Goal: Download file/media

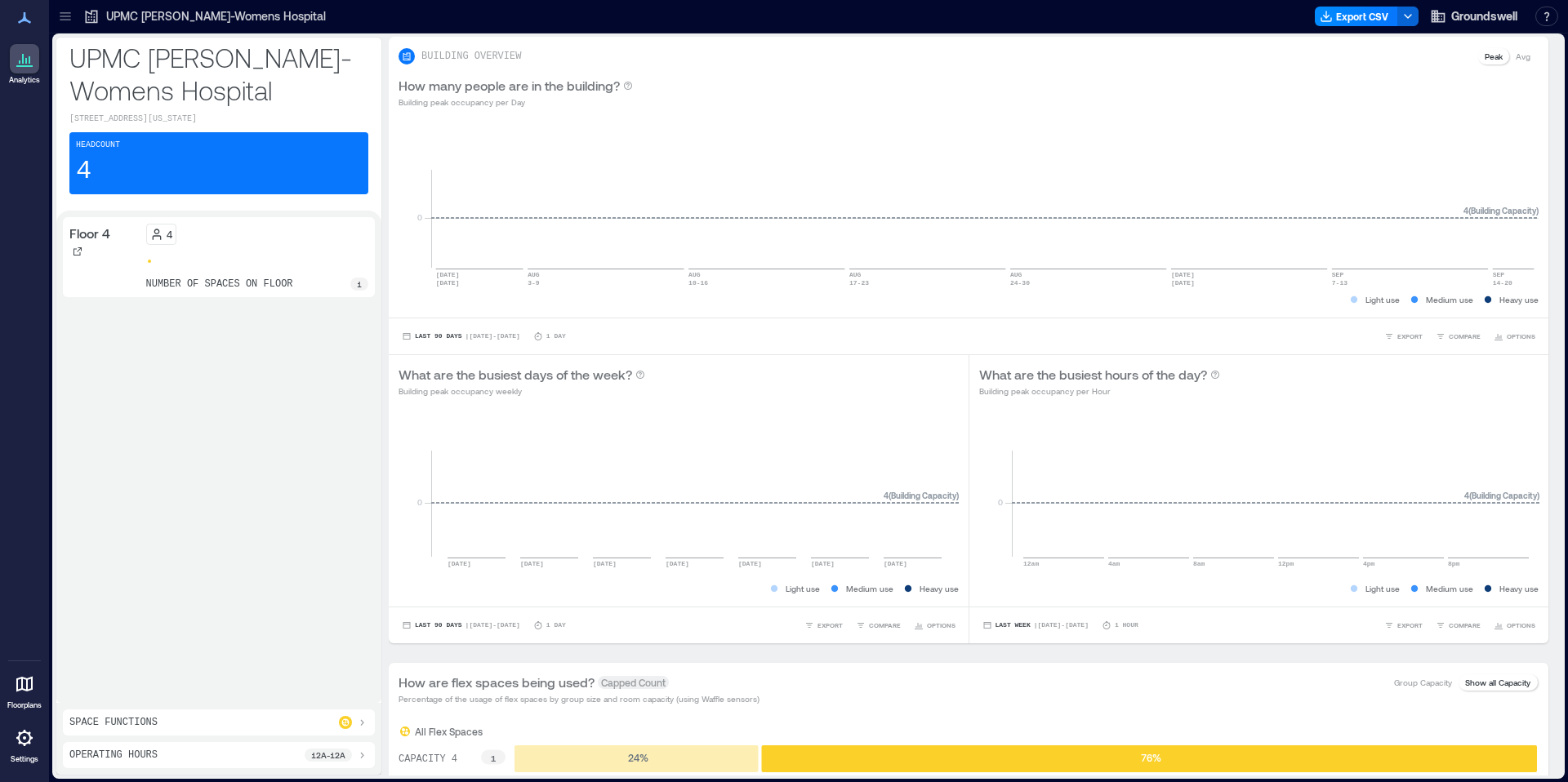
click at [65, 11] on icon at bounding box center [65, 16] width 17 height 17
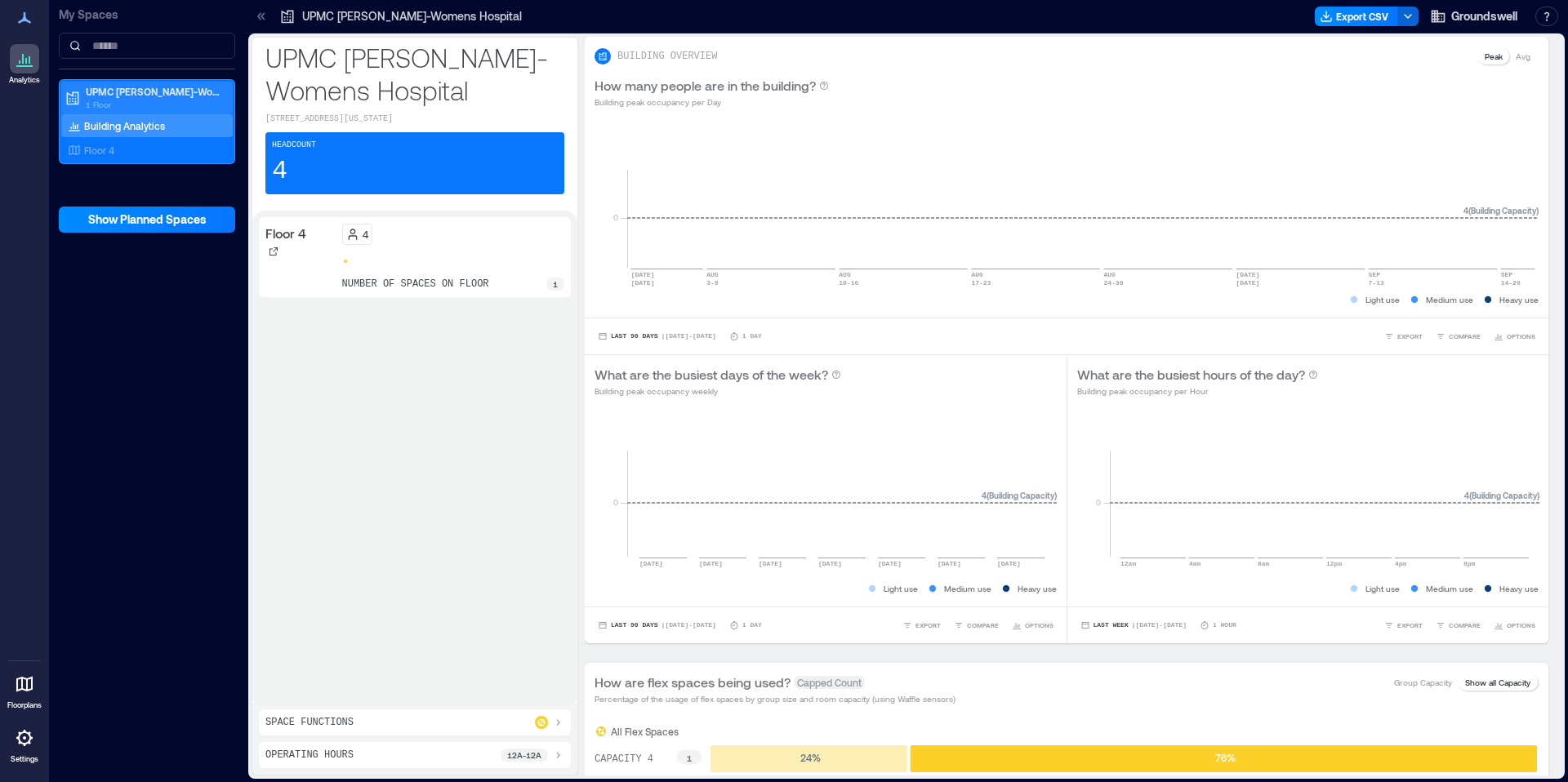
click at [148, 98] on p "1 Floor" at bounding box center [154, 104] width 137 height 13
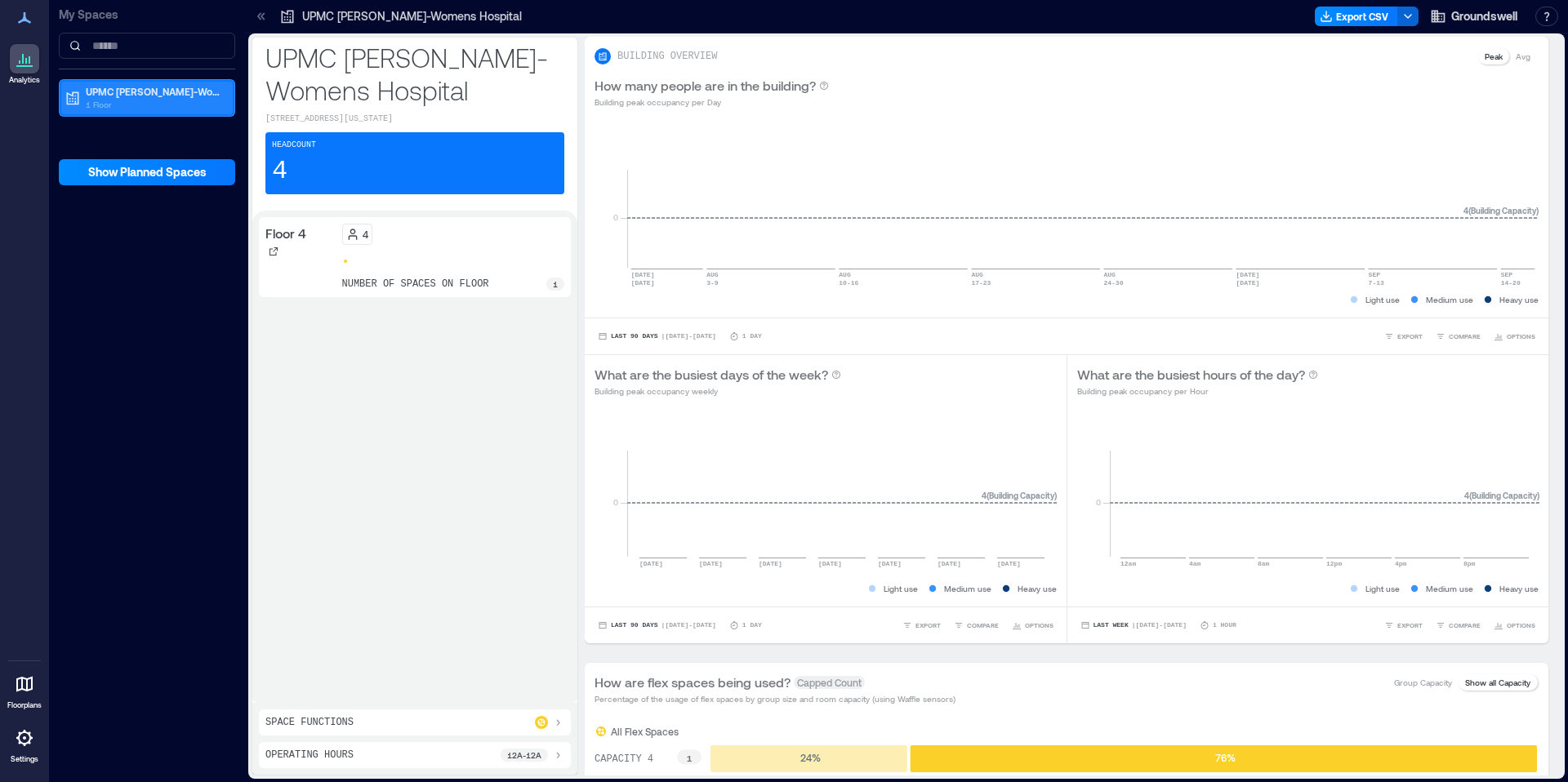
click at [148, 98] on p "1 Floor" at bounding box center [154, 104] width 137 height 13
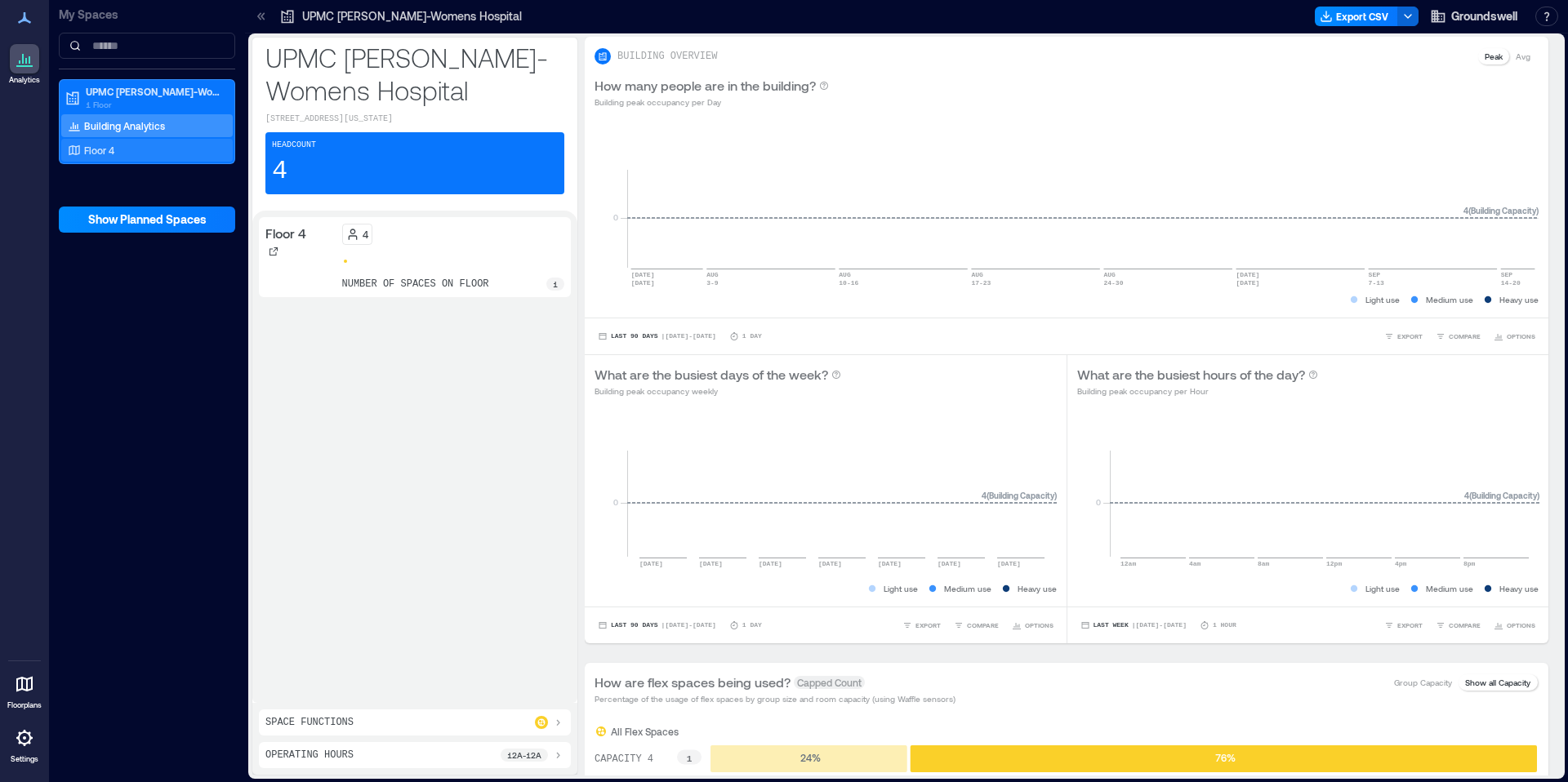
click at [167, 153] on div "Floor 4" at bounding box center [144, 150] width 159 height 17
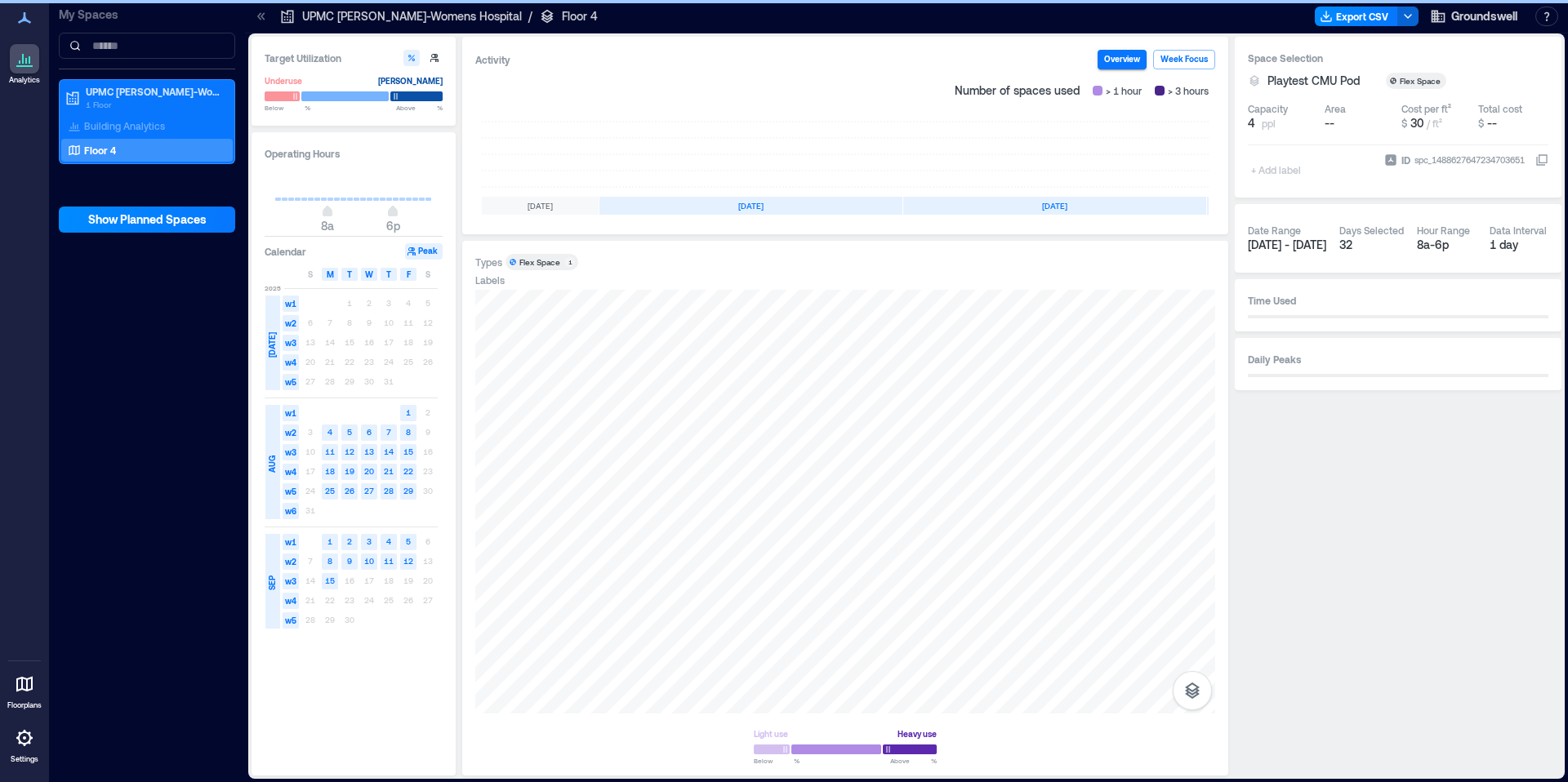
scroll to position [0, 155]
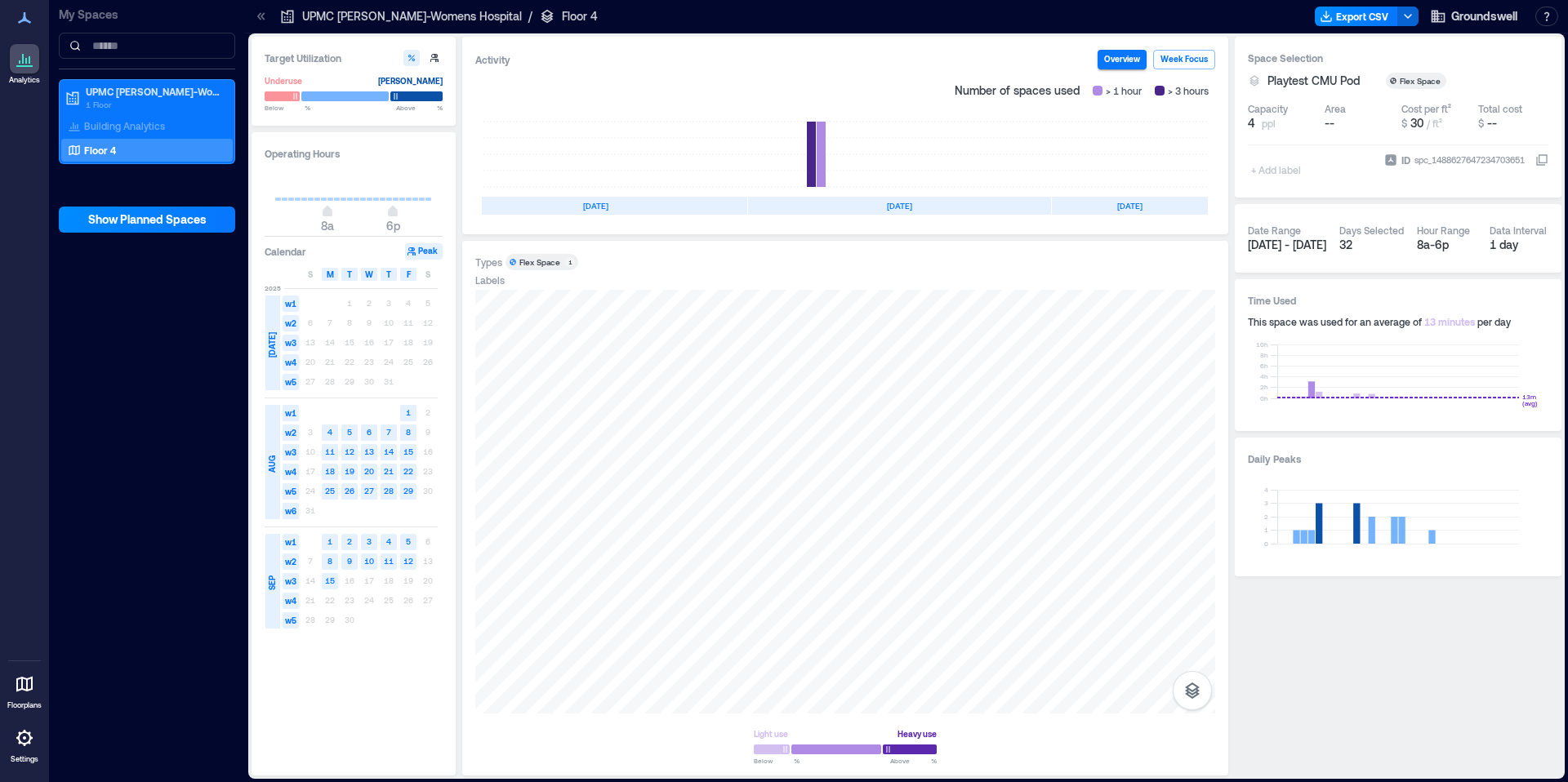
click at [258, 21] on icon at bounding box center [261, 16] width 17 height 17
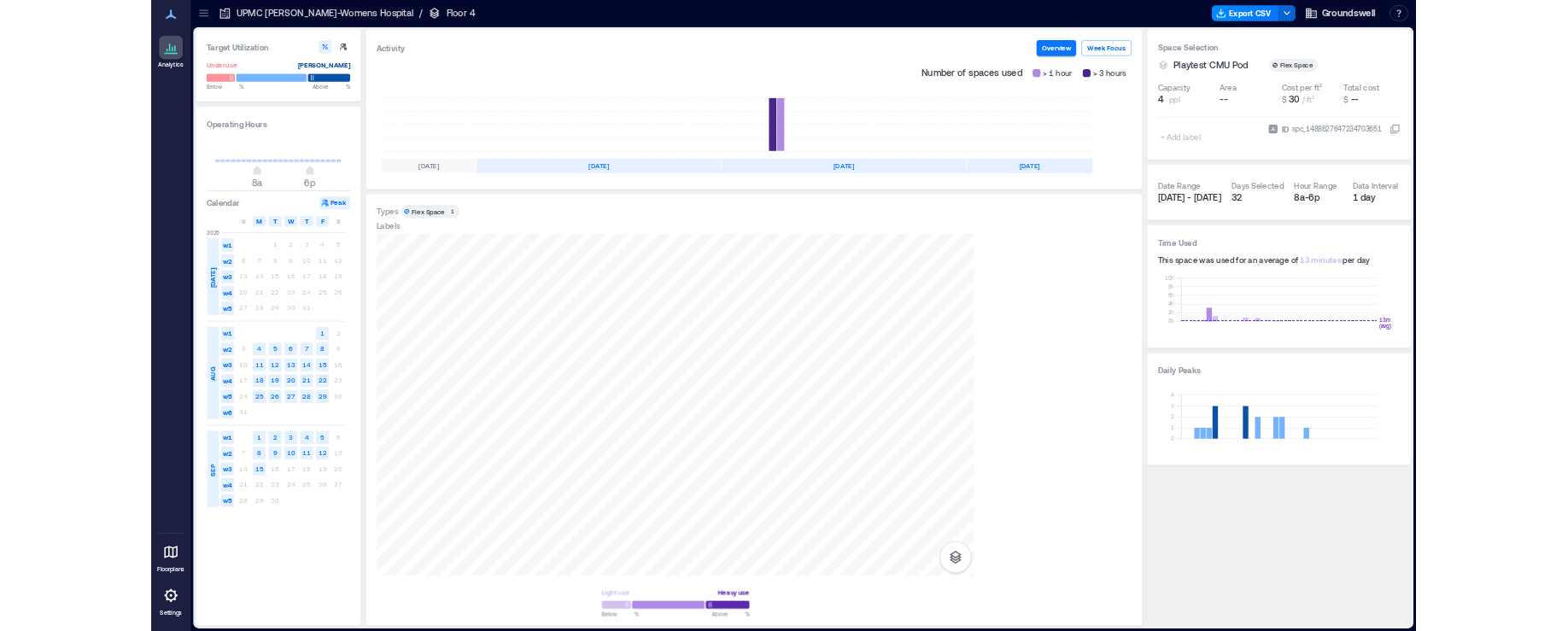
scroll to position [0, 0]
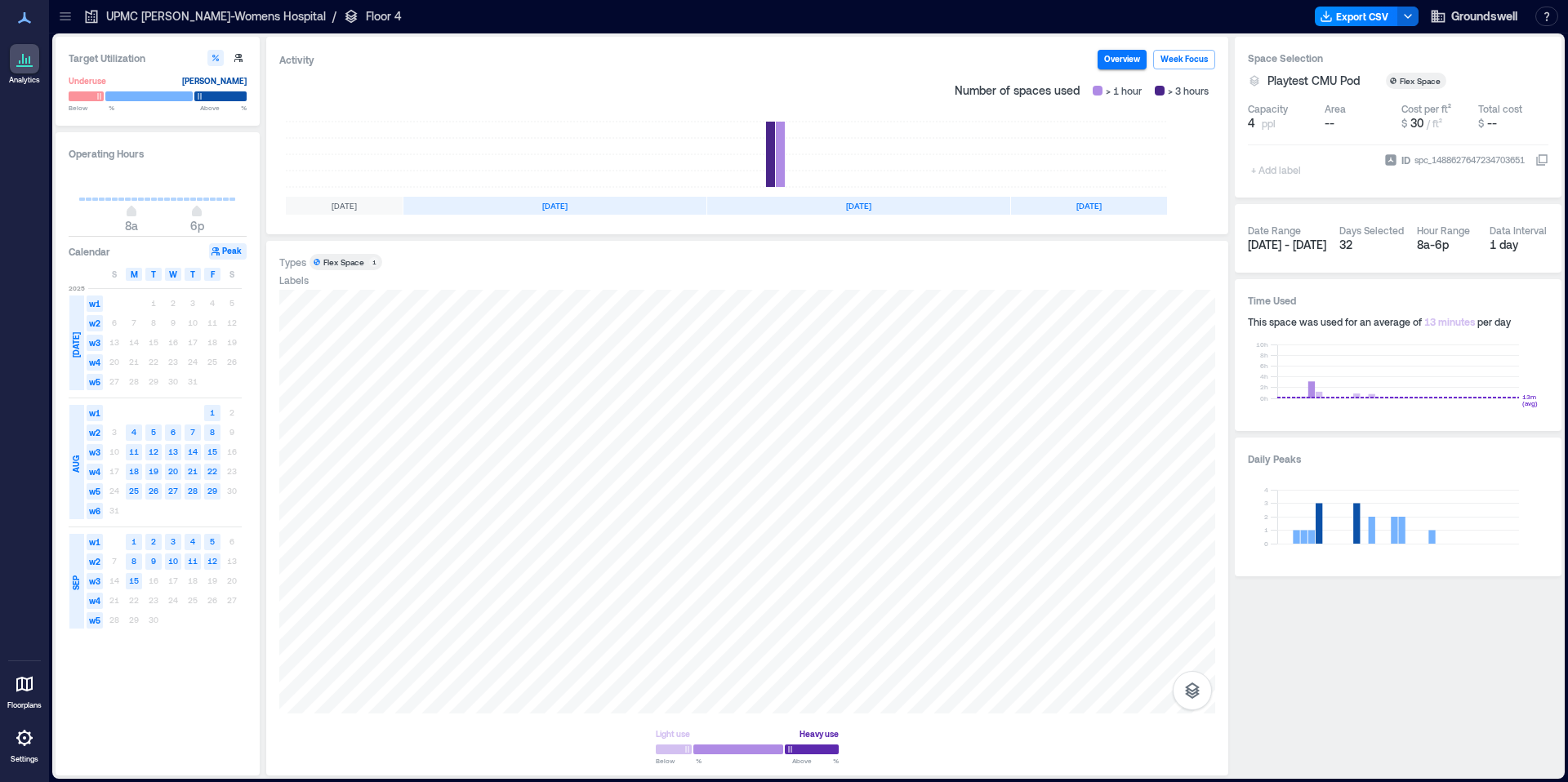
click at [68, 18] on icon at bounding box center [65, 19] width 11 height 2
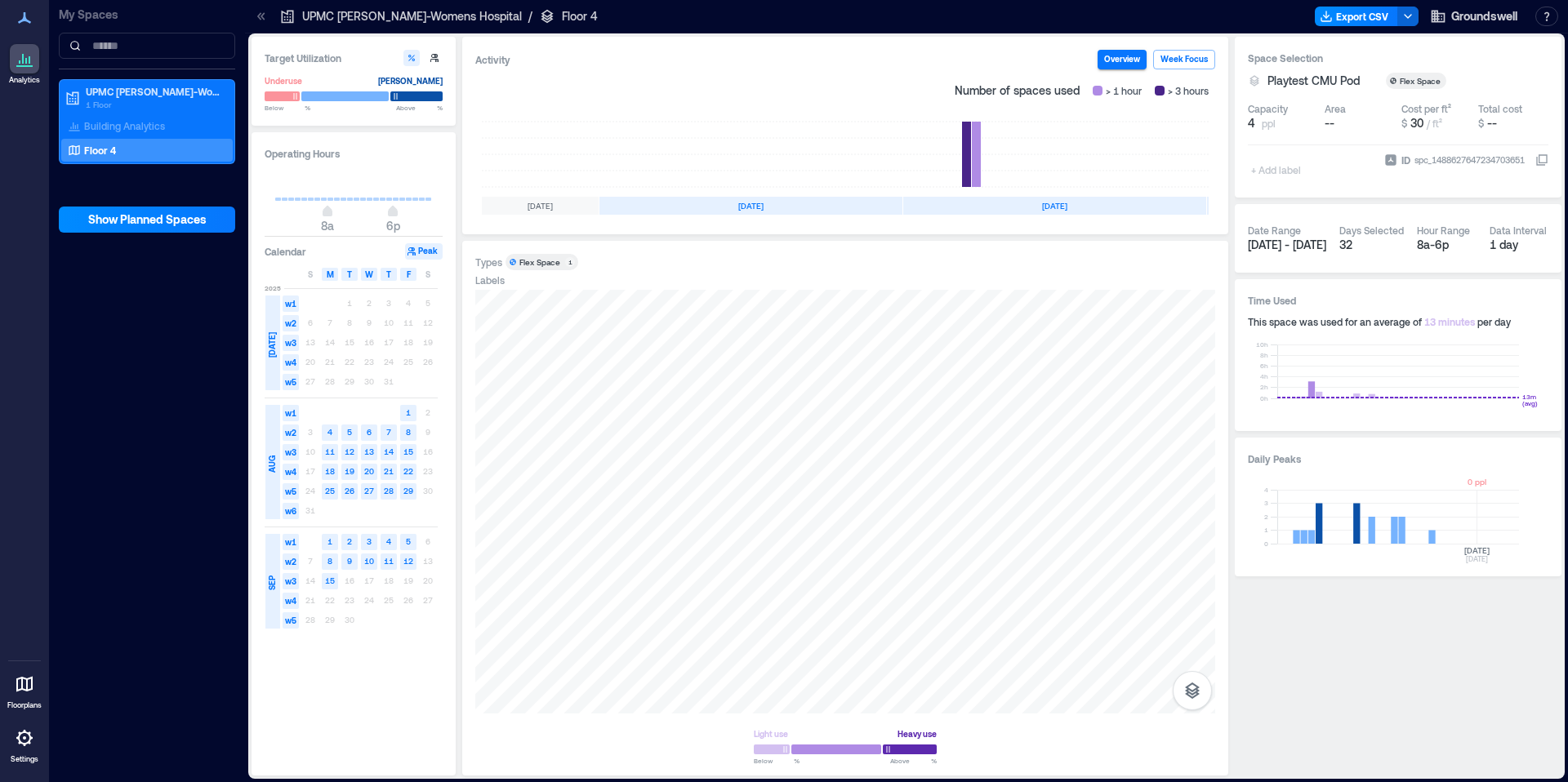
click at [1480, 536] on rect at bounding box center [1398, 516] width 242 height 53
drag, startPoint x: 1492, startPoint y: 534, endPoint x: 1436, endPoint y: 440, distance: 109.4
click at [1492, 534] on rect at bounding box center [1398, 516] width 242 height 53
click at [1404, 20] on icon "button" at bounding box center [1408, 16] width 13 height 13
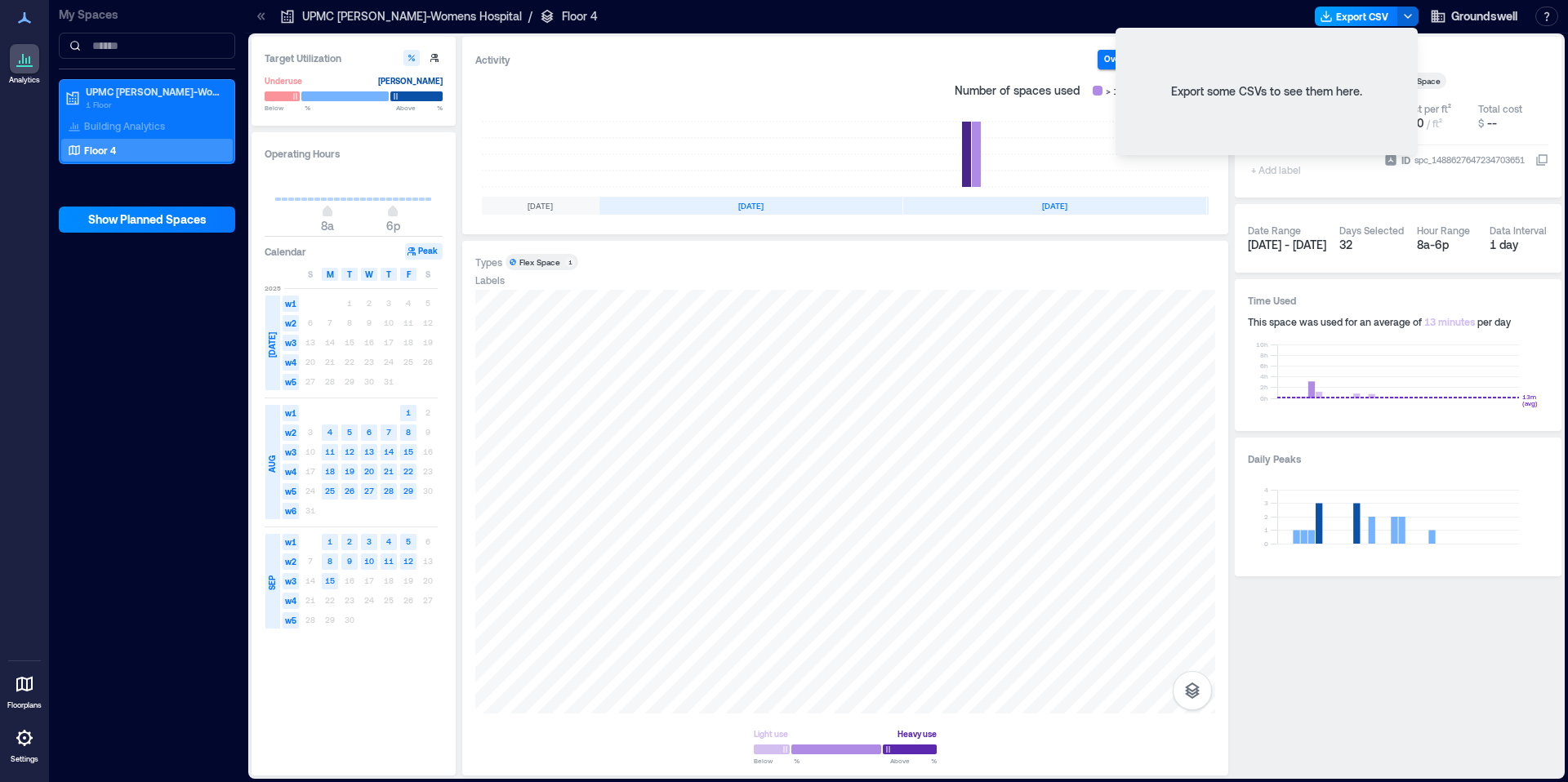
click at [1383, 16] on button "Export CSV" at bounding box center [1356, 16] width 83 height 19
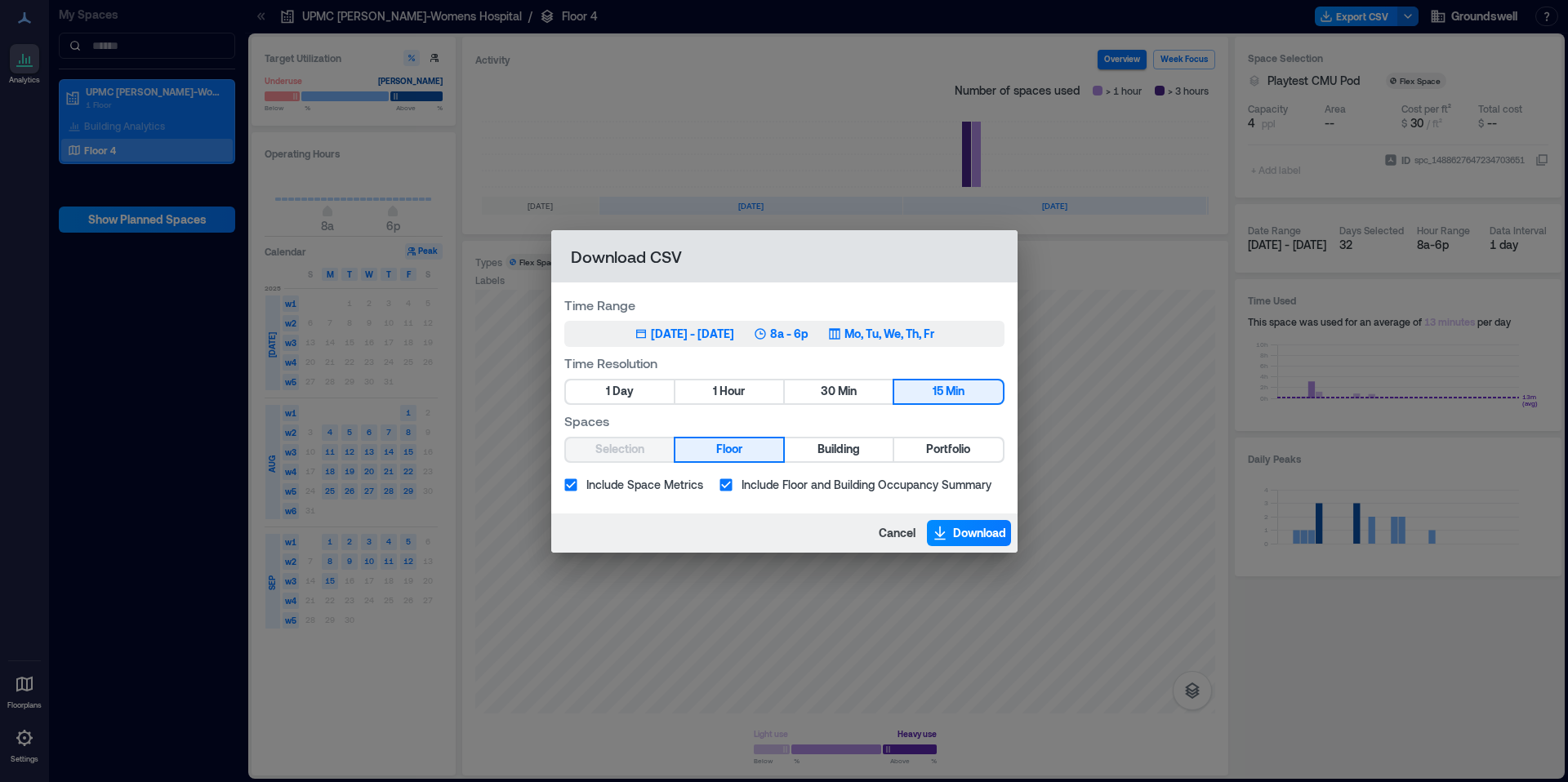
click at [719, 334] on div "[DATE] - [DATE]" at bounding box center [692, 334] width 83 height 17
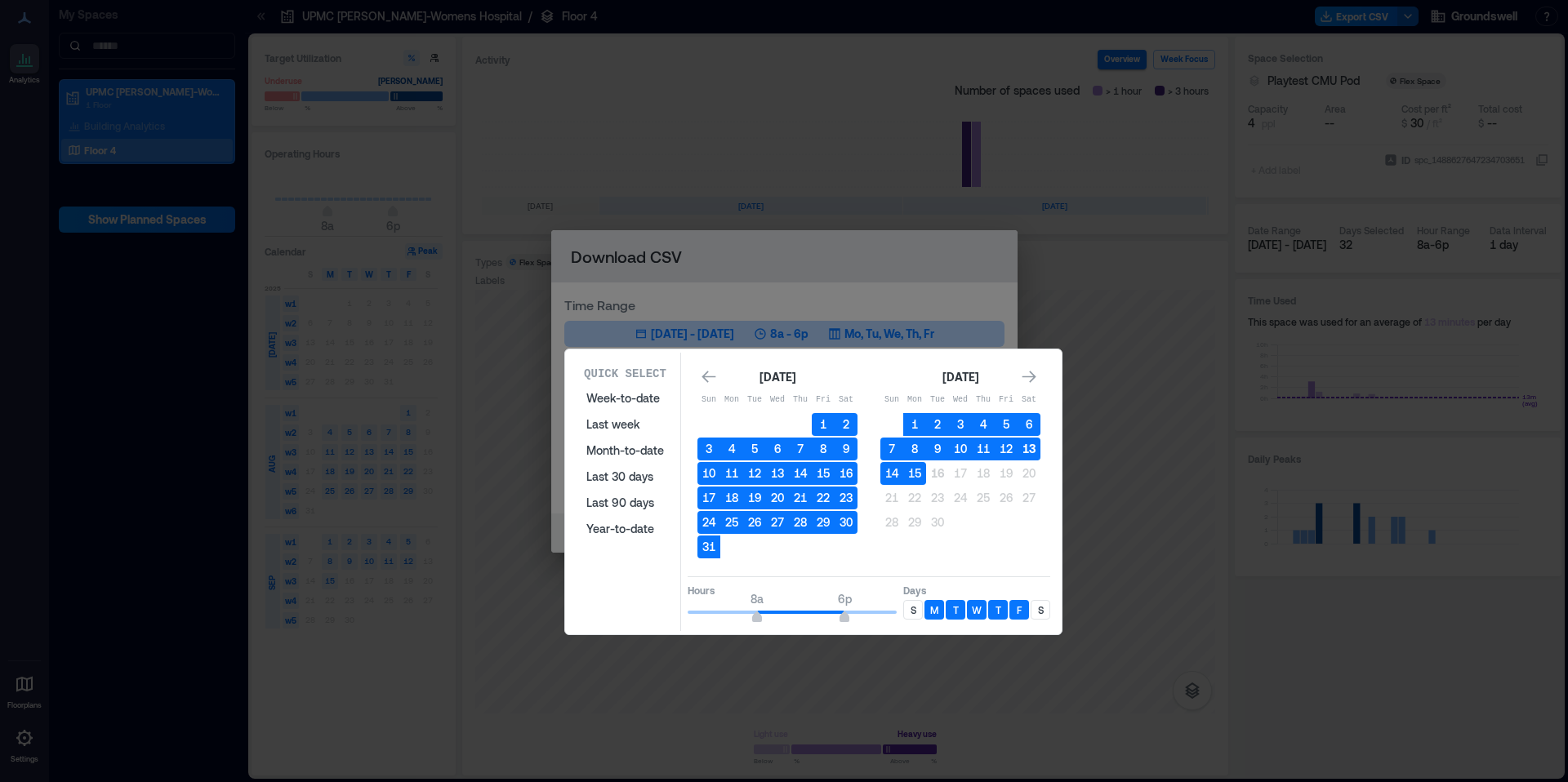
click at [1030, 445] on button "13" at bounding box center [1029, 449] width 23 height 23
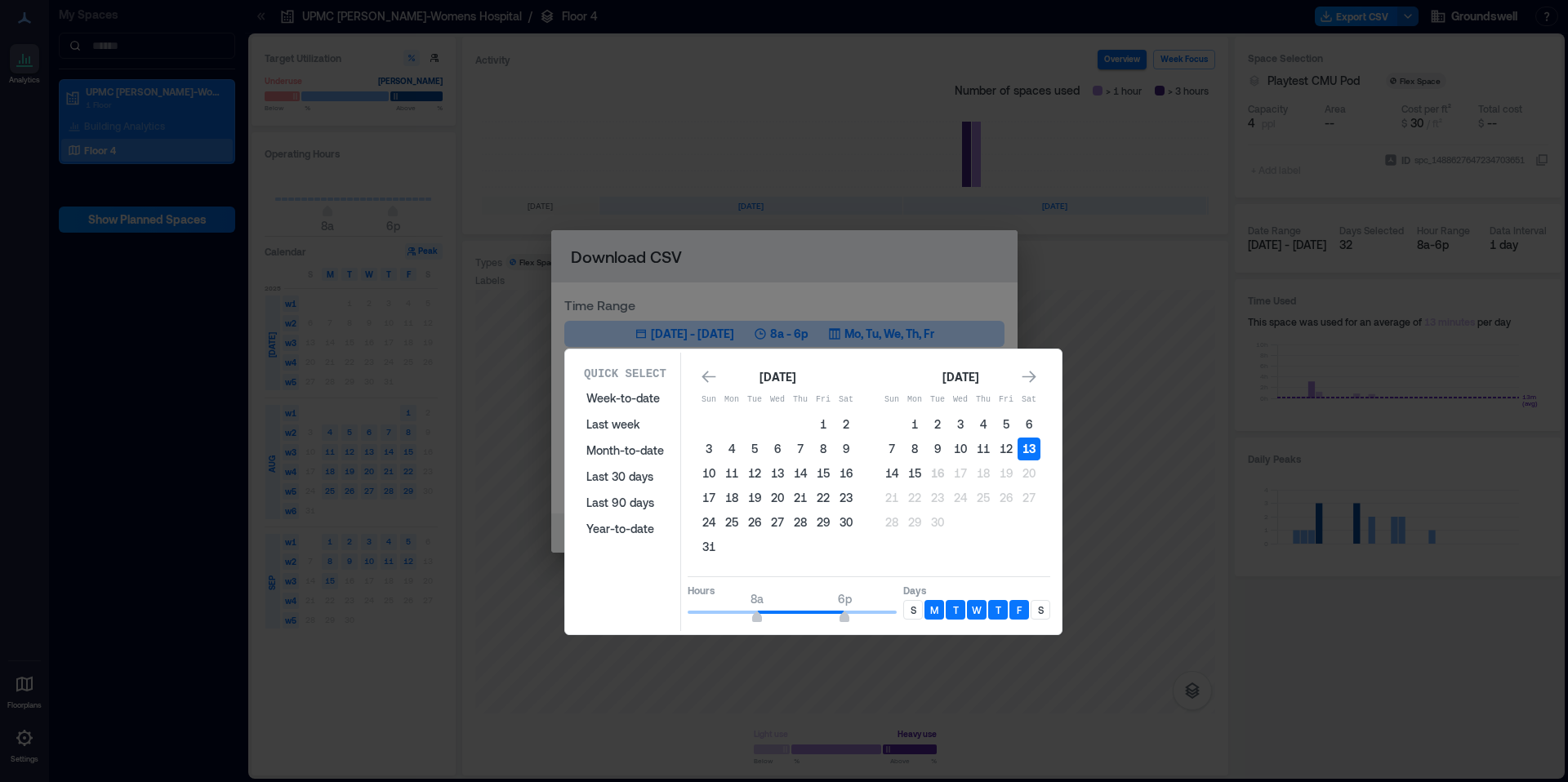
click at [1030, 452] on button "13" at bounding box center [1029, 449] width 23 height 23
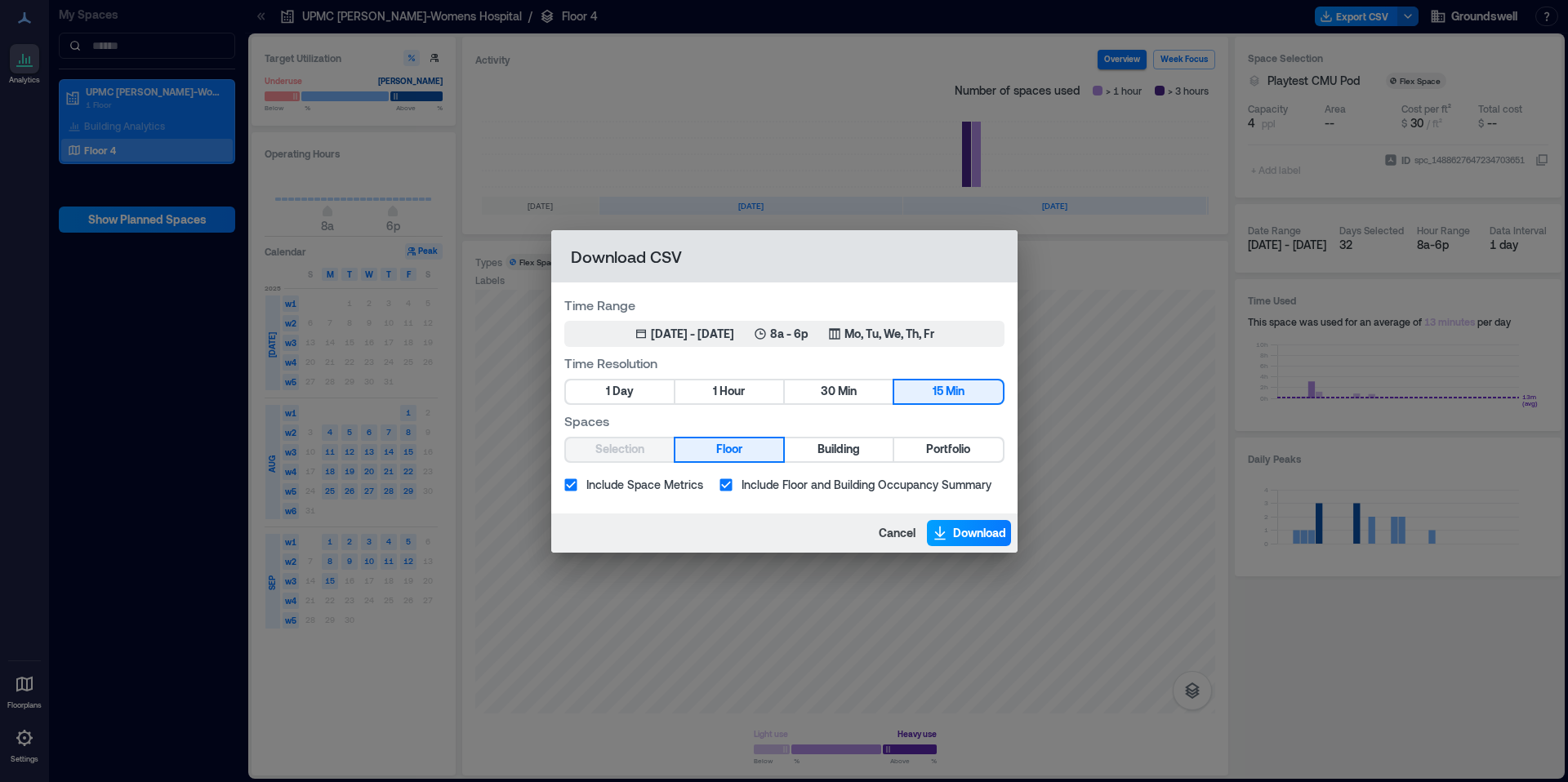
click at [963, 535] on span "Download" at bounding box center [980, 533] width 53 height 17
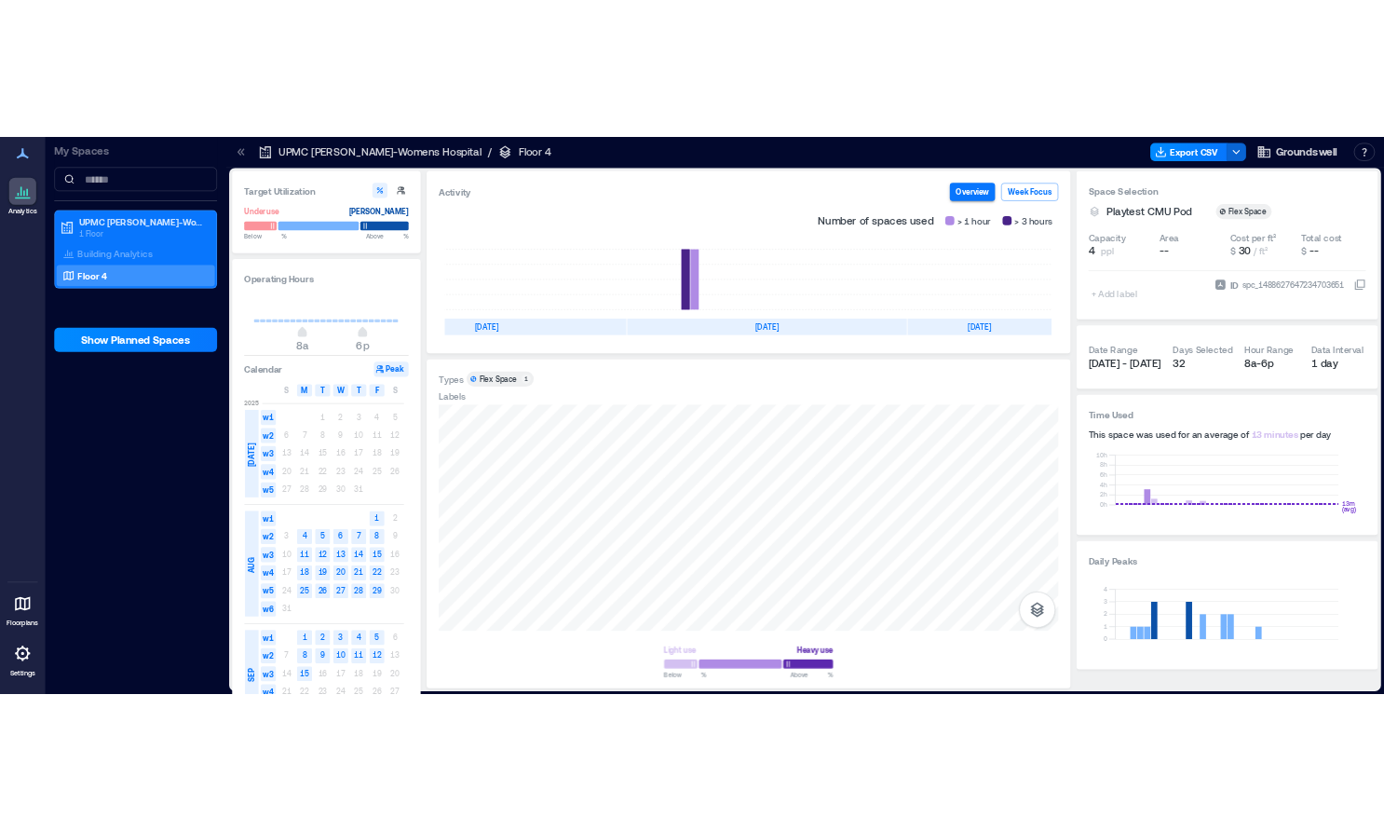
scroll to position [0, 581]
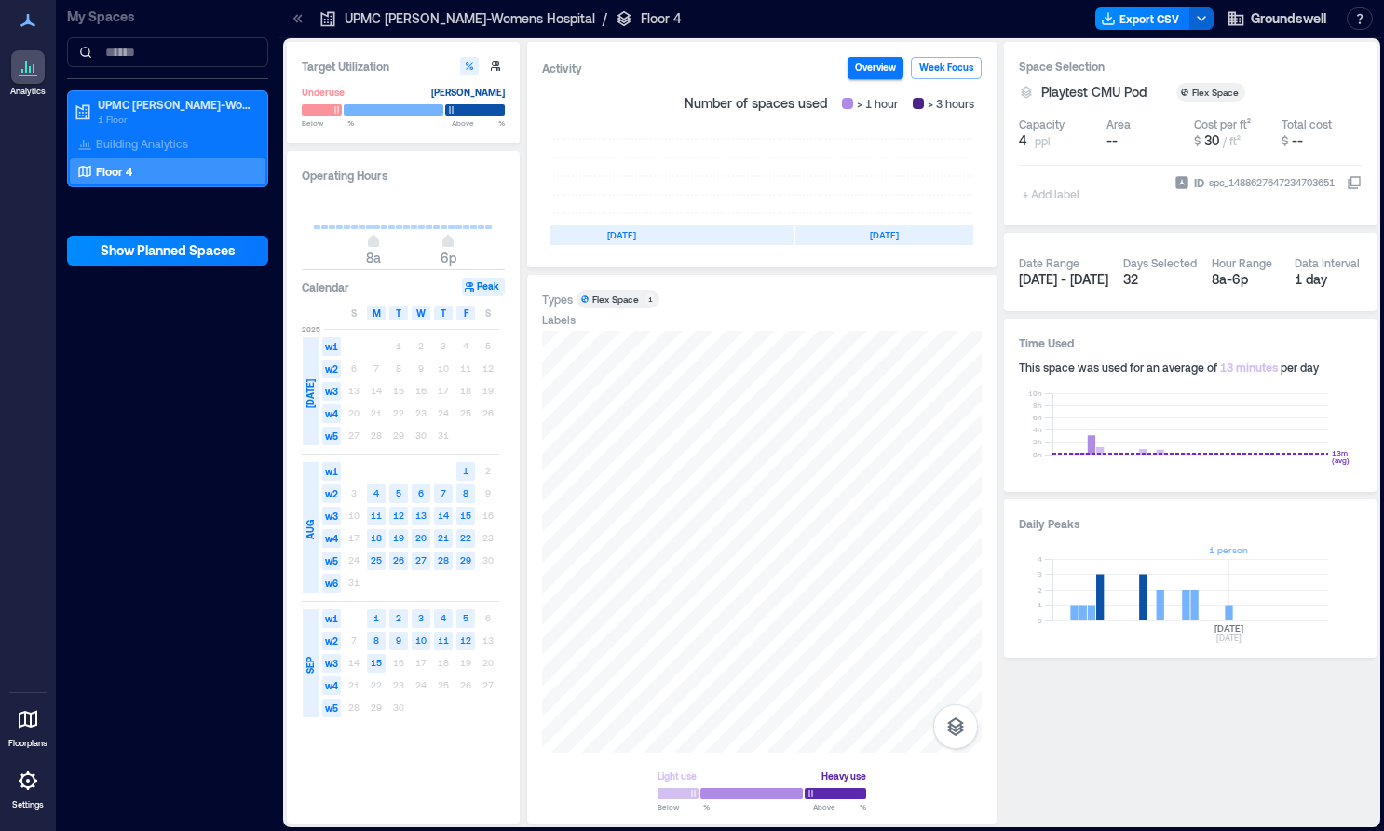
click at [1231, 616] on rect at bounding box center [1190, 589] width 276 height 61
click at [1265, 616] on rect at bounding box center [1190, 589] width 276 height 61
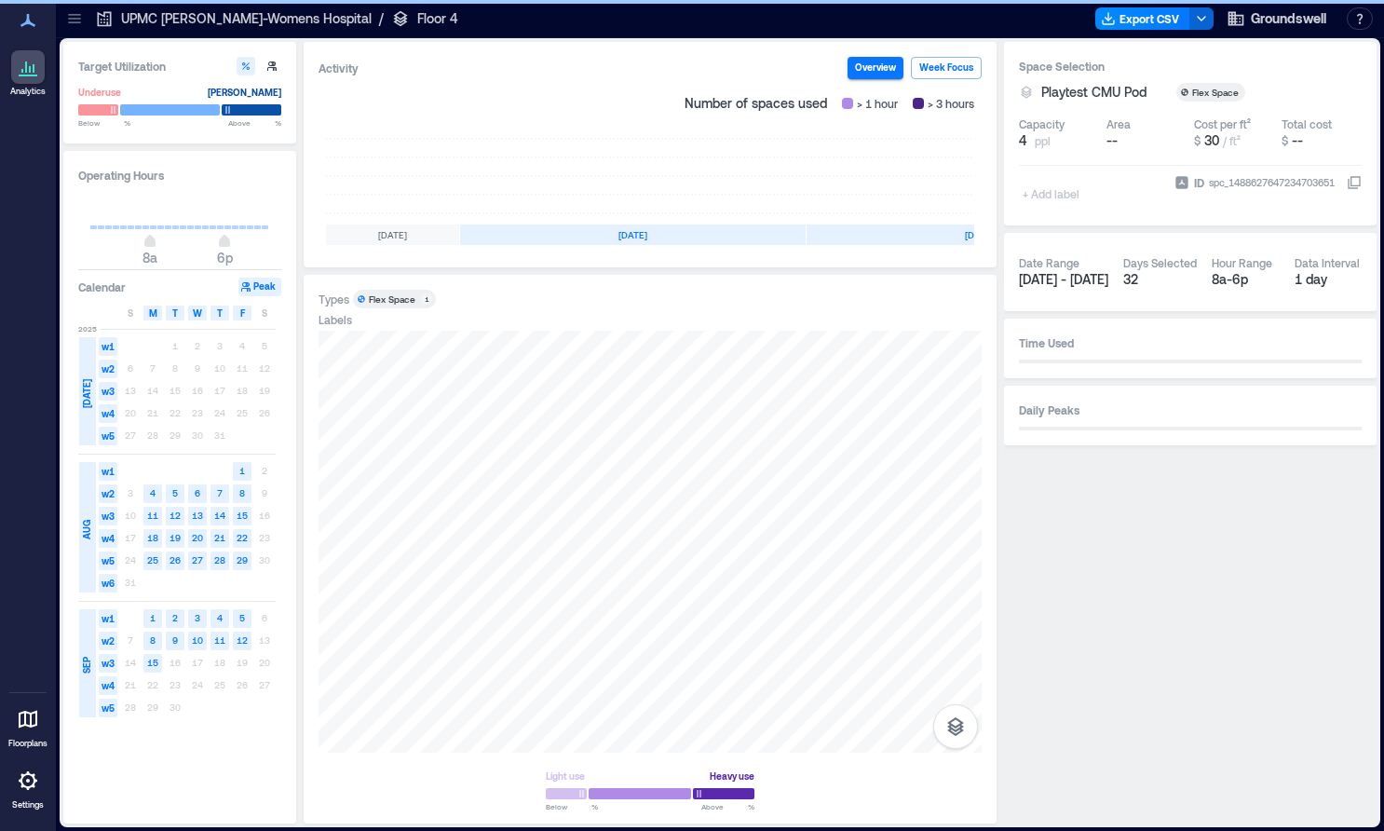
scroll to position [0, 358]
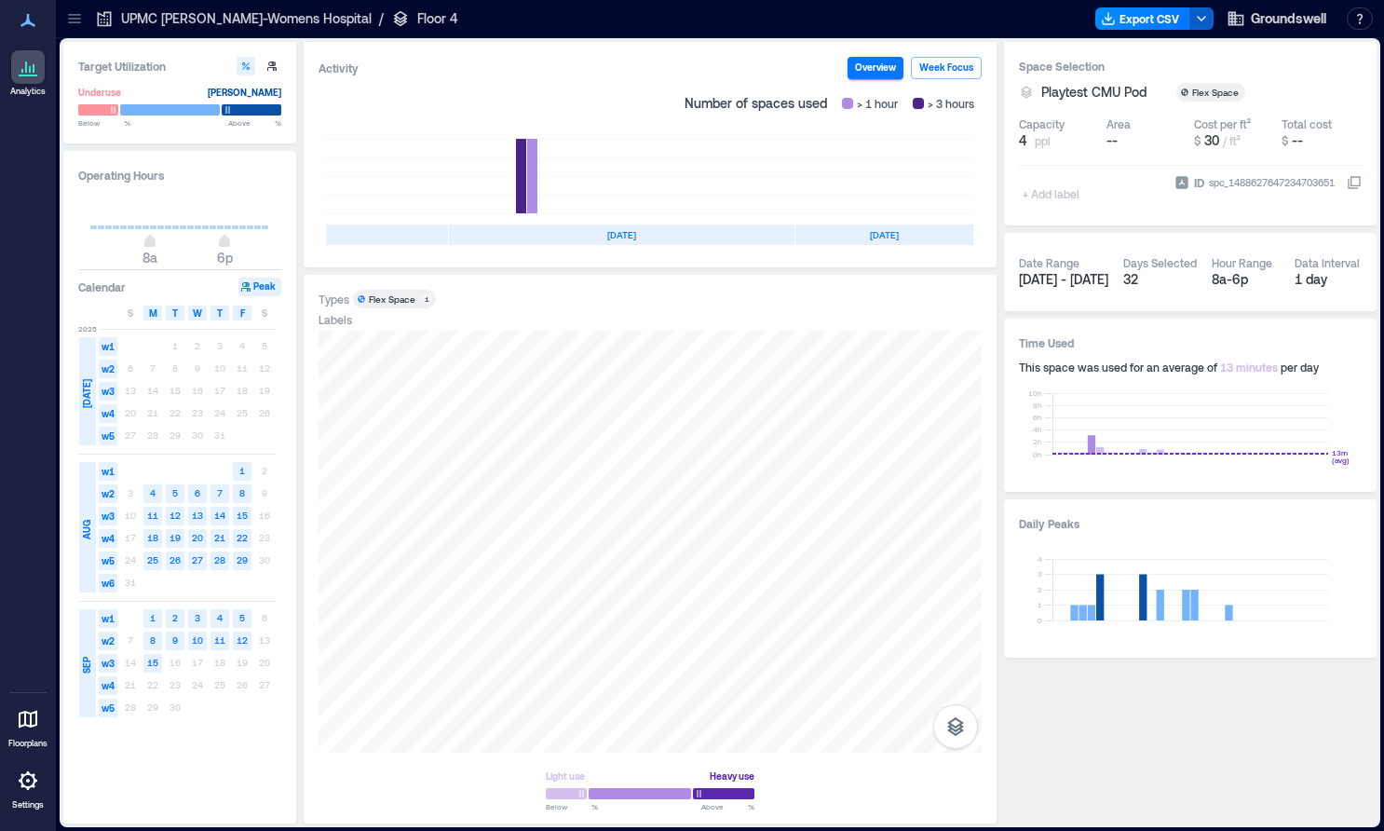
click at [1203, 25] on icon "button" at bounding box center [1201, 18] width 15 height 15
drag, startPoint x: 1109, startPoint y: 34, endPoint x: 1121, endPoint y: 22, distance: 16.5
click at [1111, 32] on div "UPMC Magee-Womens Hospital / Floor 4 Export CSV Groundswell Resources API Docum…" at bounding box center [720, 19] width 1328 height 38
click at [1129, 16] on button "Export CSV" at bounding box center [1142, 18] width 95 height 22
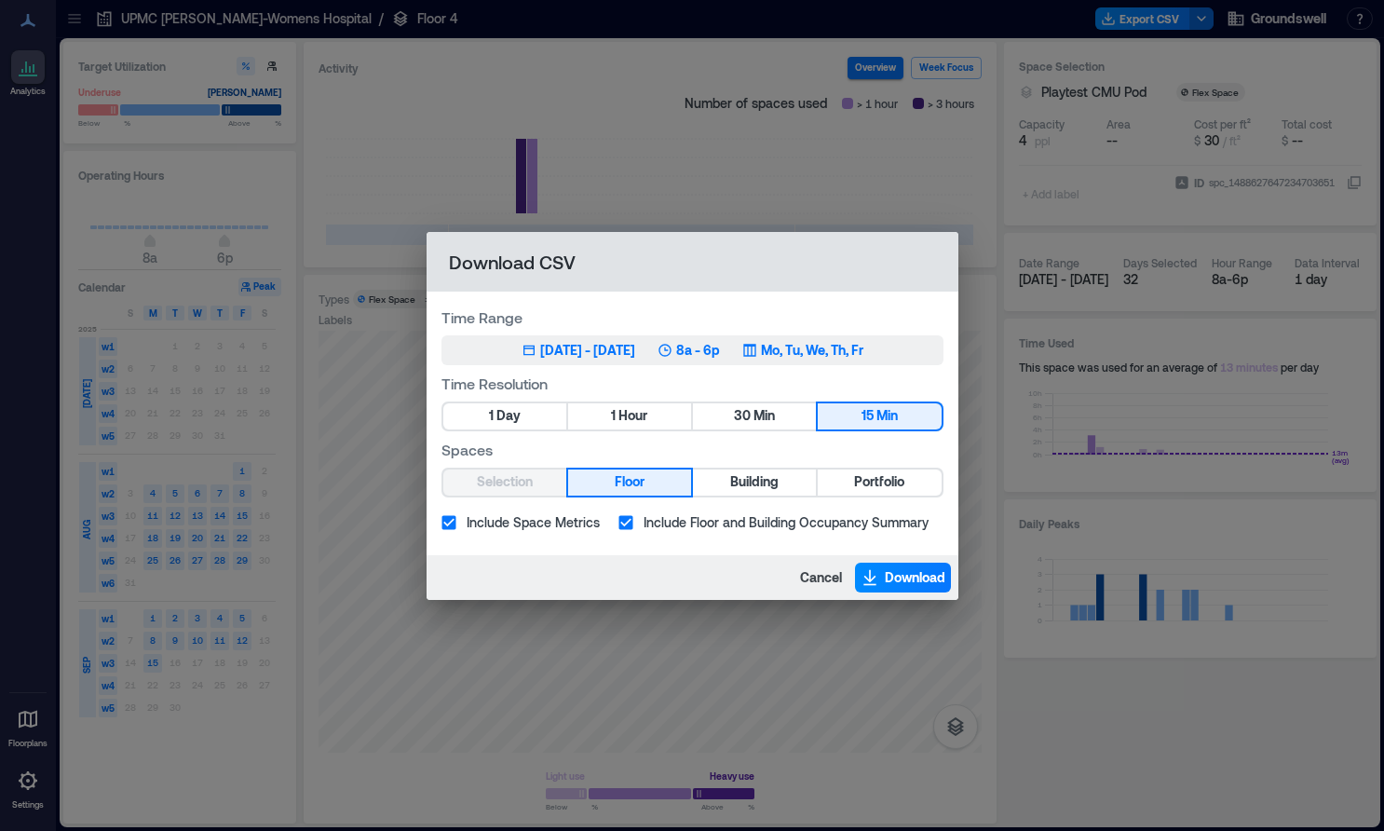
click at [635, 354] on div "[DATE] - [DATE]" at bounding box center [587, 350] width 95 height 19
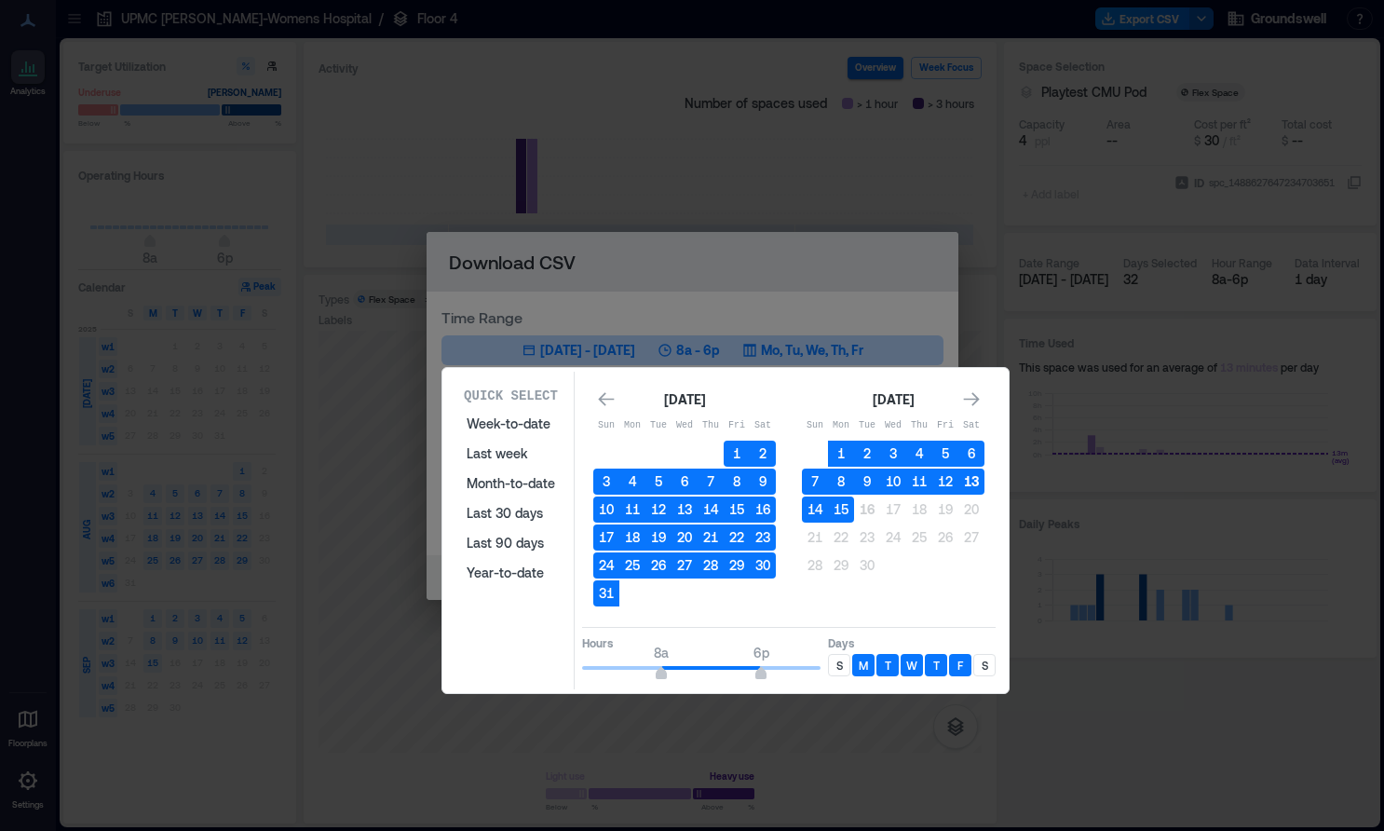
click at [975, 484] on button "13" at bounding box center [971, 481] width 26 height 26
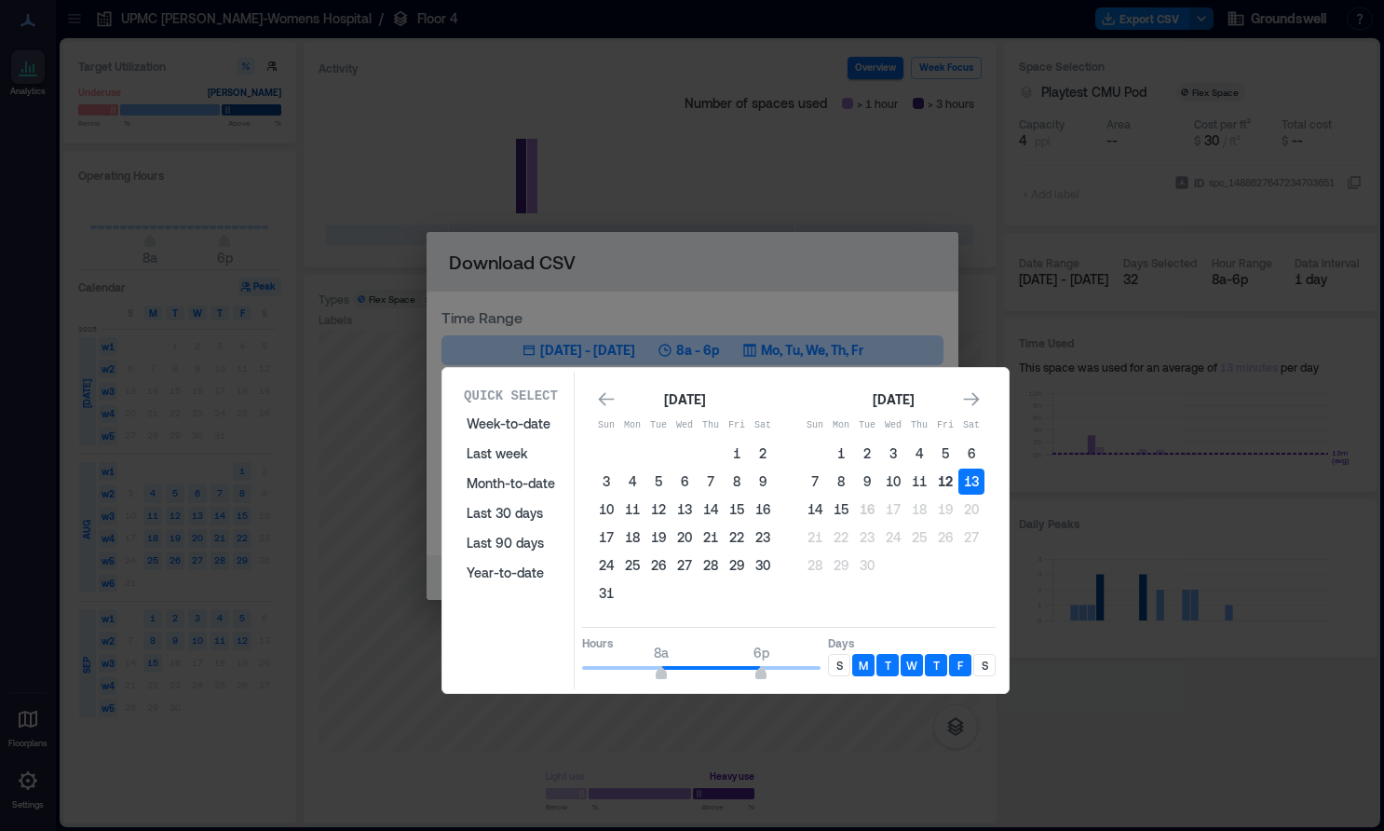
click at [950, 482] on button "12" at bounding box center [945, 481] width 26 height 26
click at [952, 482] on button "12" at bounding box center [945, 481] width 26 height 26
click at [969, 482] on button "13" at bounding box center [971, 481] width 26 height 26
click at [934, 484] on button "12" at bounding box center [945, 481] width 26 height 26
click at [971, 482] on button "13" at bounding box center [971, 481] width 26 height 26
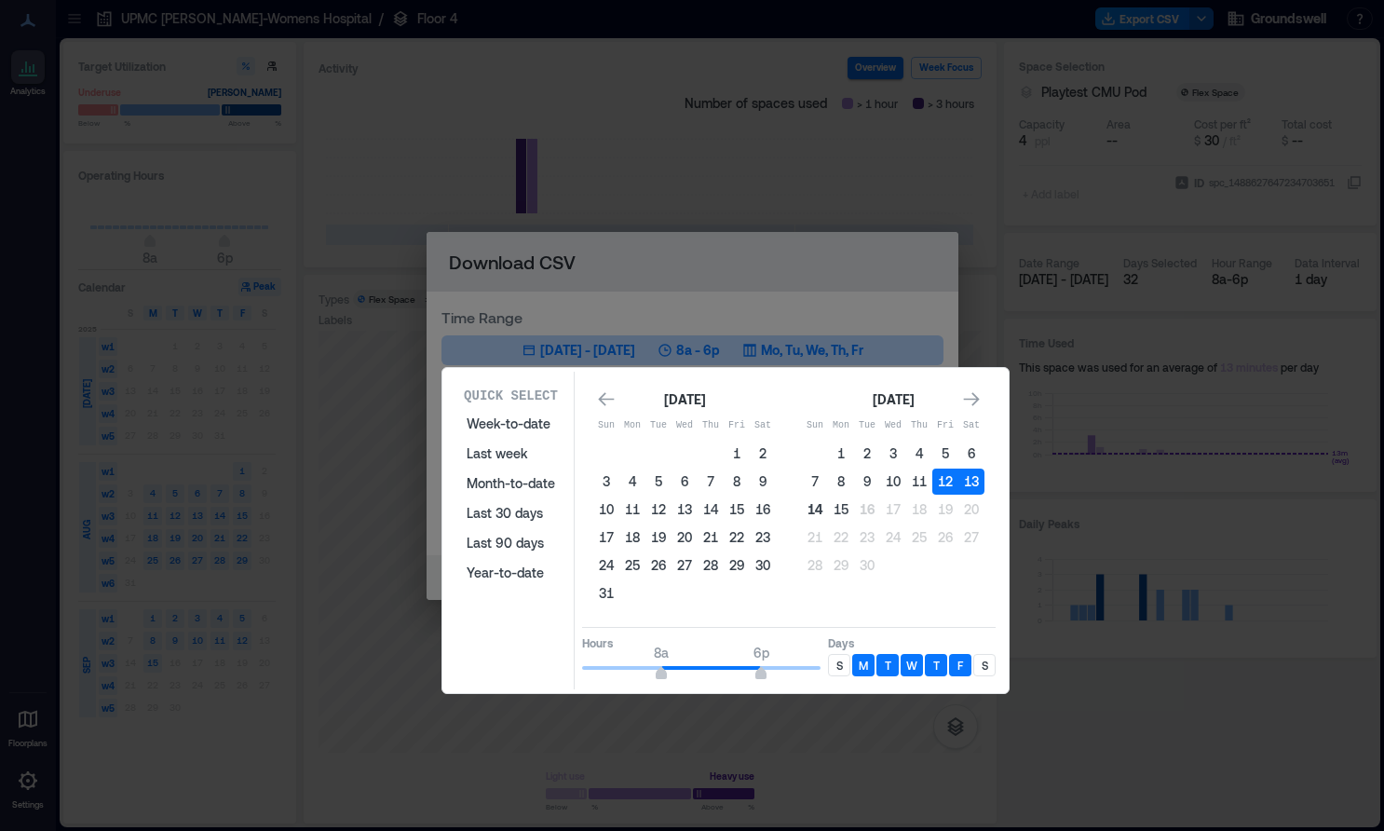
click at [821, 508] on button "14" at bounding box center [815, 509] width 26 height 26
click at [972, 486] on button "13" at bounding box center [971, 481] width 26 height 26
drag, startPoint x: 989, startPoint y: 662, endPoint x: 904, endPoint y: 670, distance: 85.1
click at [988, 662] on div "S" at bounding box center [984, 665] width 22 height 22
click at [838, 664] on p "S" at bounding box center [839, 664] width 7 height 15
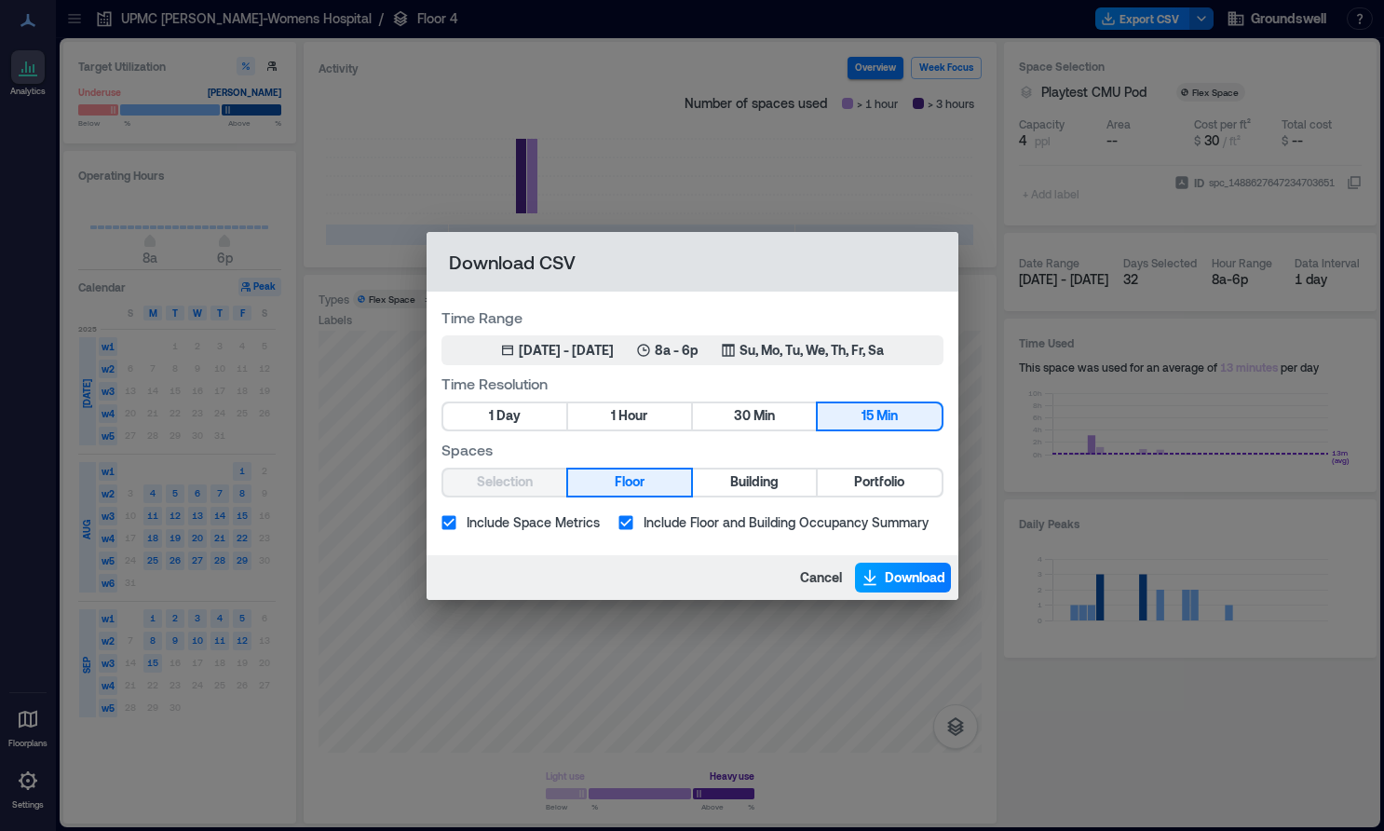
click at [921, 577] on span "Download" at bounding box center [915, 577] width 61 height 19
